Goal: Share content: Share content

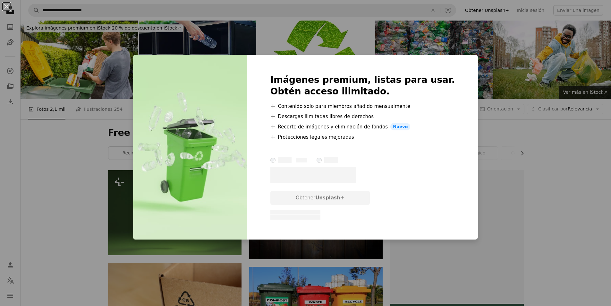
scroll to position [289, 0]
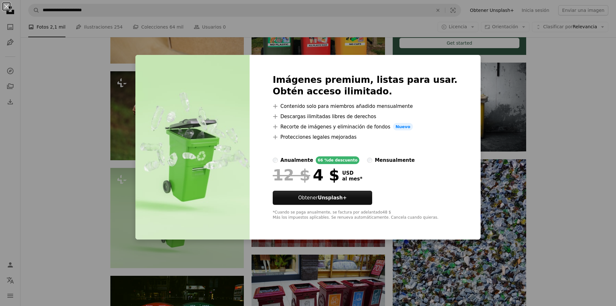
click at [509, 102] on div "An X shape Imágenes premium, listas para usar. Obtén acceso ilimitado. A plus s…" at bounding box center [308, 153] width 616 height 306
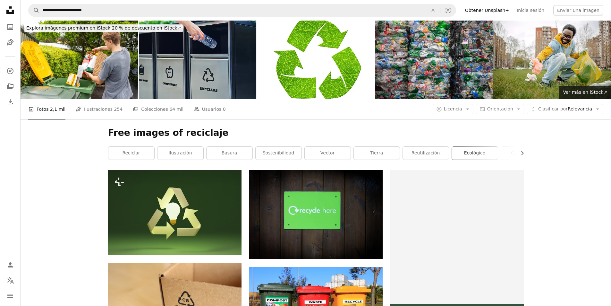
click at [470, 153] on link "Ecológico" at bounding box center [475, 153] width 46 height 13
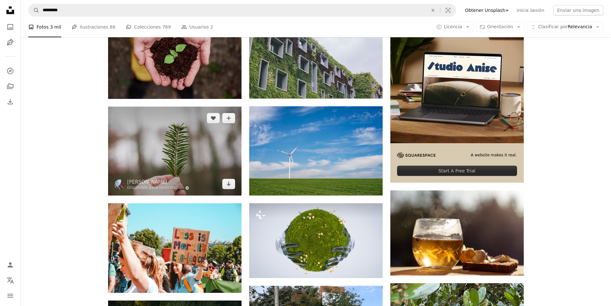
scroll to position [225, 0]
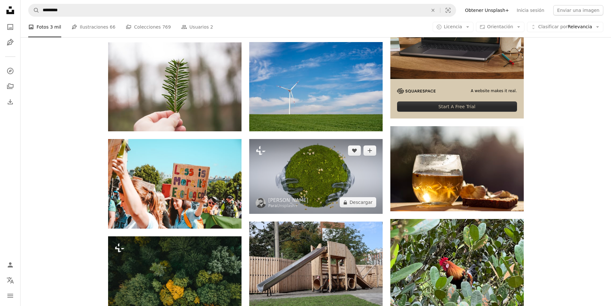
click at [353, 181] on img at bounding box center [315, 176] width 133 height 75
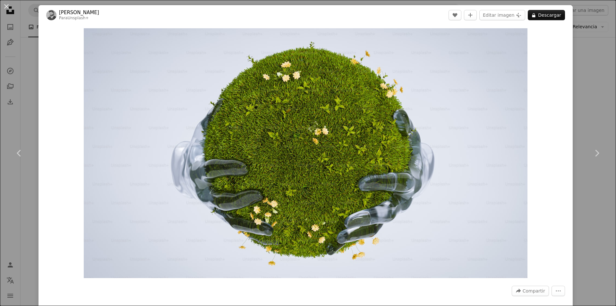
click at [594, 27] on div "An X shape Chevron left Chevron right [PERSON_NAME] Para Unsplash+ A heart A pl…" at bounding box center [308, 153] width 616 height 306
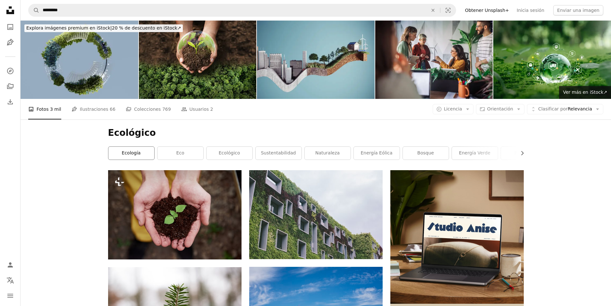
click at [126, 154] on link "ecología" at bounding box center [131, 153] width 46 height 13
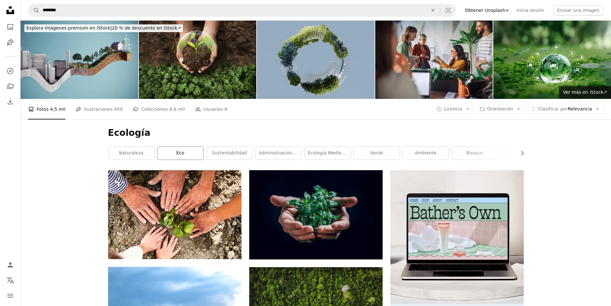
click at [166, 154] on link "eco" at bounding box center [180, 153] width 46 height 13
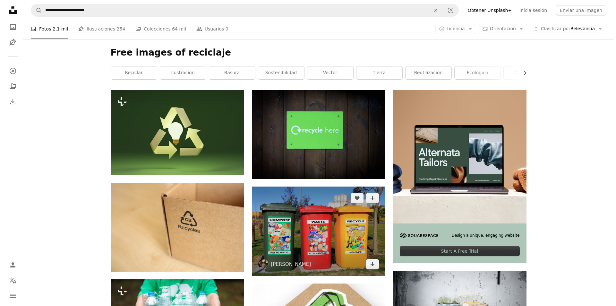
scroll to position [96, 0]
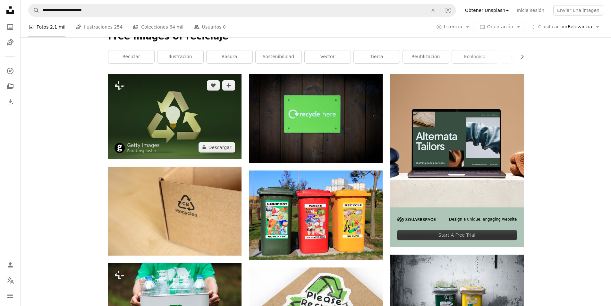
click at [183, 122] on img at bounding box center [174, 116] width 133 height 85
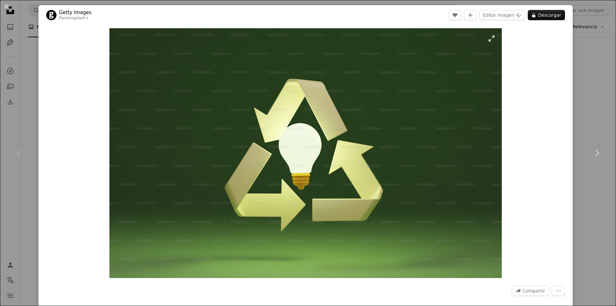
click at [351, 142] on img "Ampliar en esta imagen" at bounding box center [305, 153] width 392 height 250
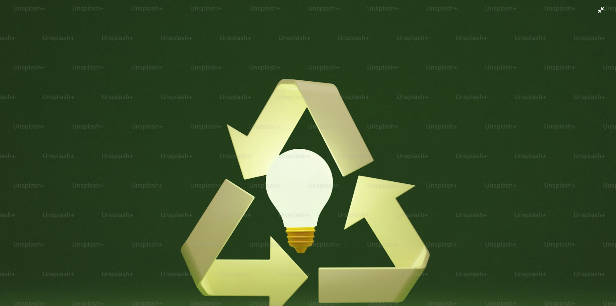
click at [181, 28] on img "Reducir el zoom en esta imagen" at bounding box center [308, 196] width 616 height 392
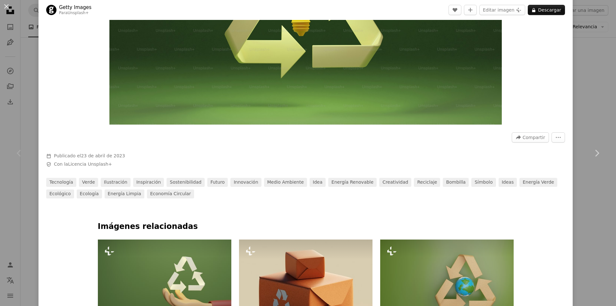
scroll to position [160, 0]
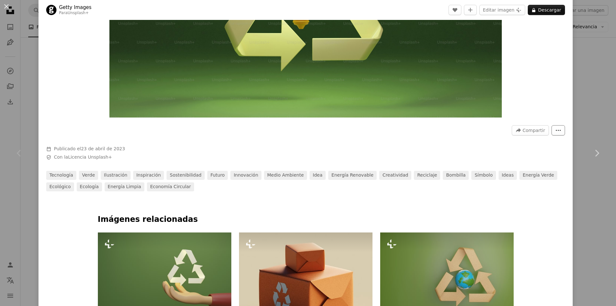
click at [555, 129] on icon "More Actions" at bounding box center [558, 130] width 6 height 6
click at [511, 128] on dialog "An X shape Chevron left Chevron right Getty Images Para Unsplash+ A heart A plu…" at bounding box center [308, 153] width 616 height 306
click at [515, 130] on icon "A forward-right arrow" at bounding box center [518, 130] width 6 height 6
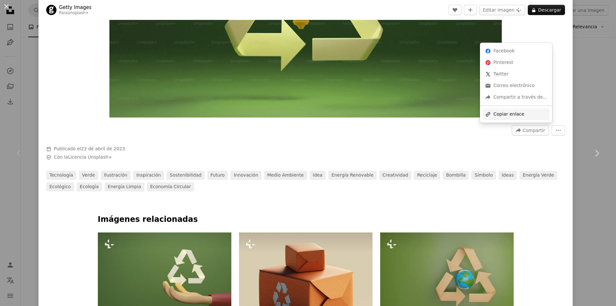
click at [506, 119] on div "A URL sharing icon (chains) Copiar enlace" at bounding box center [515, 114] width 67 height 12
